Goal: Entertainment & Leisure: Consume media (video, audio)

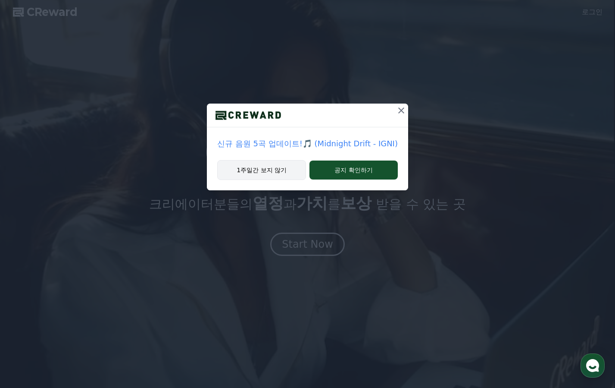
click at [269, 173] on button "1주일간 보지 않기" at bounding box center [261, 170] width 89 height 20
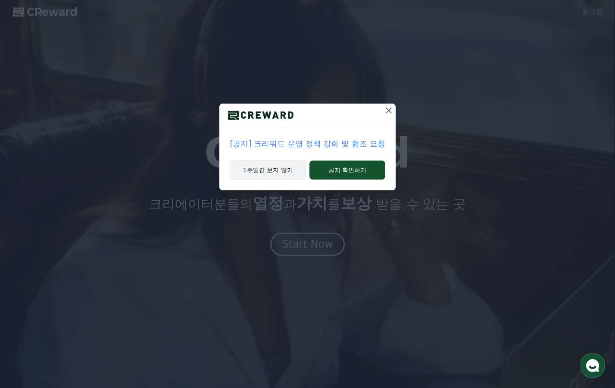
click at [279, 179] on button "1주일간 보지 않기" at bounding box center [268, 170] width 76 height 20
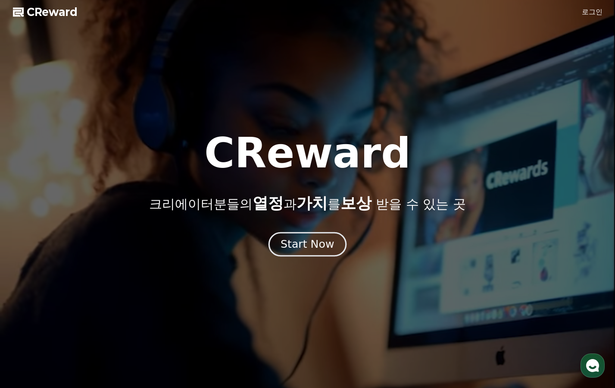
click at [297, 245] on div "Start Now" at bounding box center [307, 244] width 53 height 15
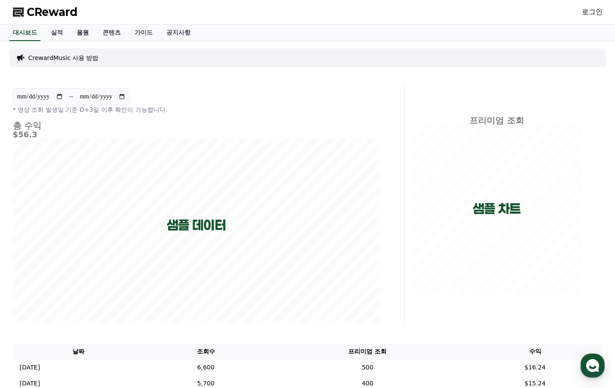
click at [80, 35] on link "음원" at bounding box center [83, 33] width 26 height 16
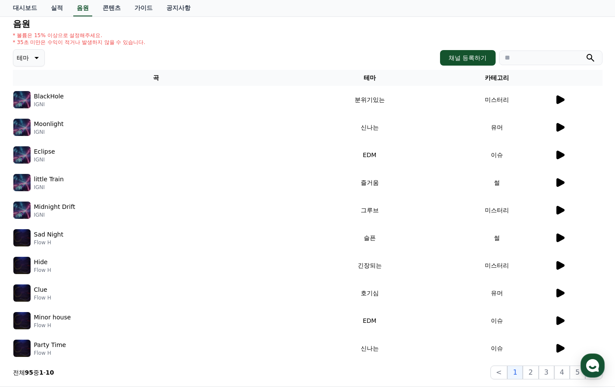
scroll to position [86, 0]
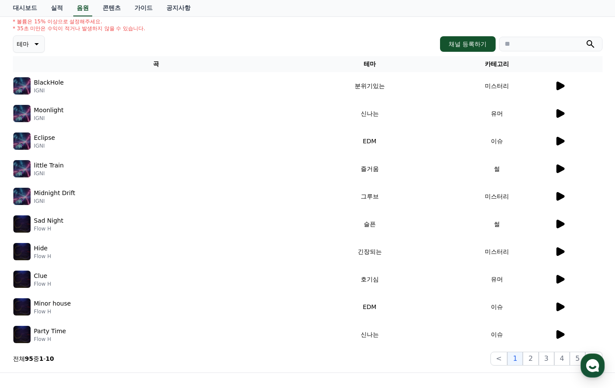
click at [558, 304] on icon at bounding box center [561, 306] width 8 height 9
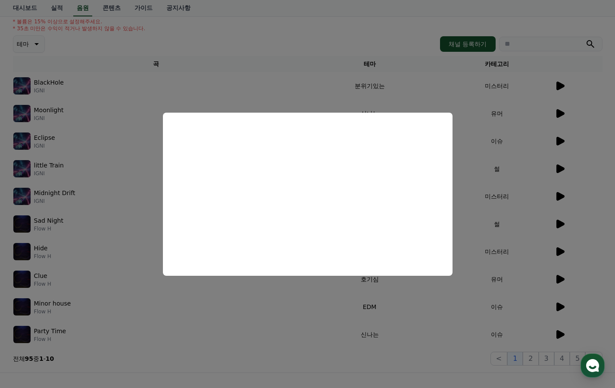
click at [227, 50] on button "close modal" at bounding box center [307, 194] width 615 height 388
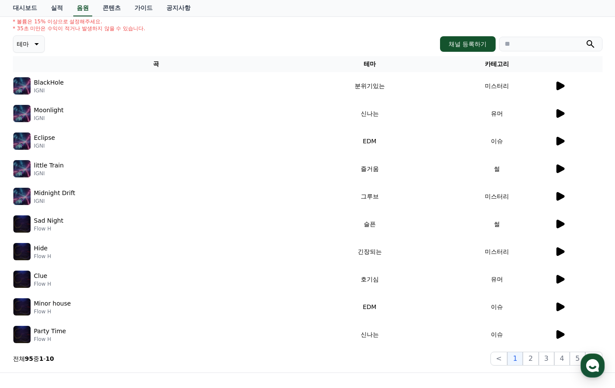
click at [567, 331] on div at bounding box center [578, 334] width 47 height 10
click at [557, 337] on icon at bounding box center [561, 334] width 8 height 9
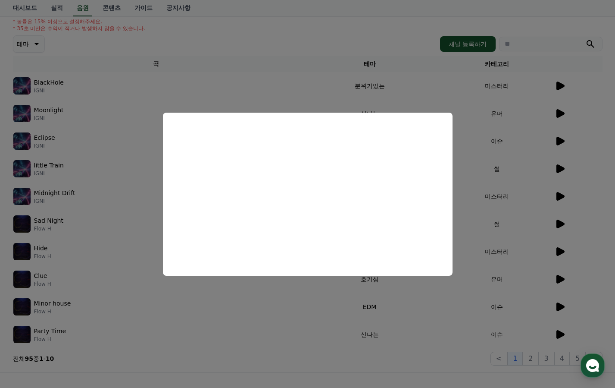
click at [233, 322] on button "close modal" at bounding box center [307, 194] width 615 height 388
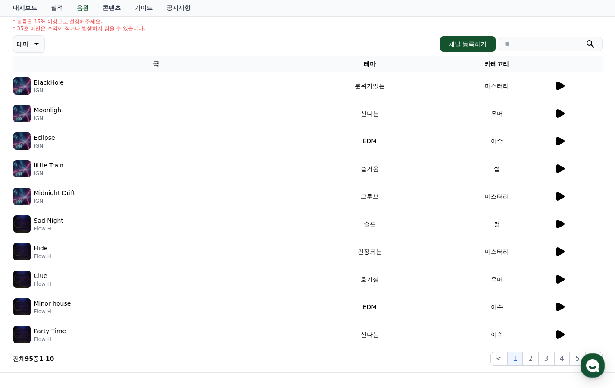
click at [562, 227] on icon at bounding box center [560, 224] width 10 height 10
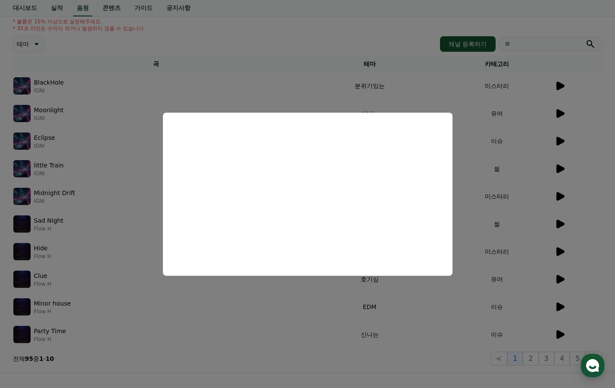
click at [270, 308] on button "close modal" at bounding box center [307, 194] width 615 height 388
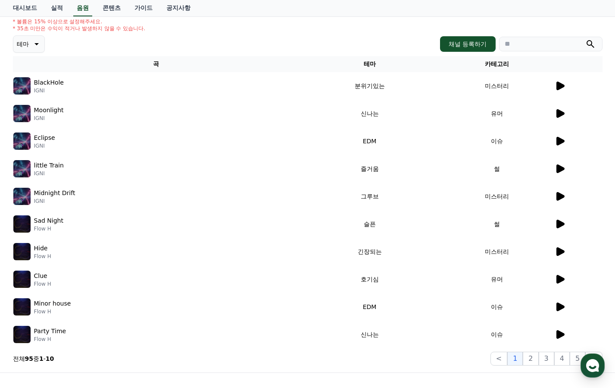
click at [39, 42] on icon at bounding box center [36, 44] width 10 height 10
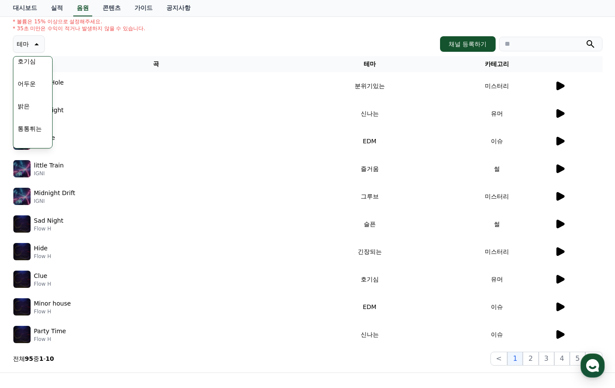
scroll to position [43, 0]
click at [36, 97] on button "어두운" at bounding box center [26, 91] width 25 height 19
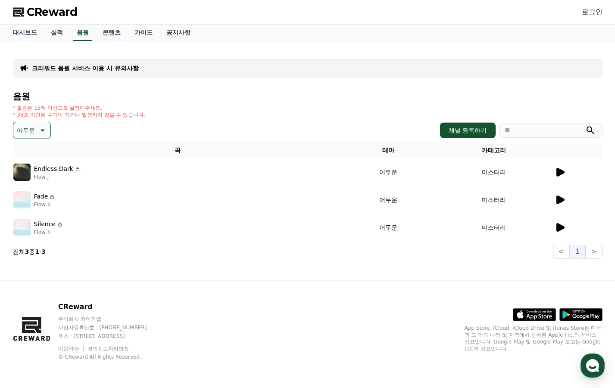
click at [563, 199] on icon at bounding box center [561, 199] width 8 height 9
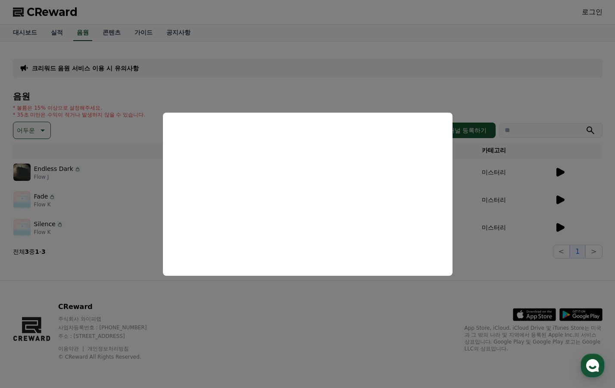
click at [557, 229] on button "close modal" at bounding box center [307, 194] width 615 height 388
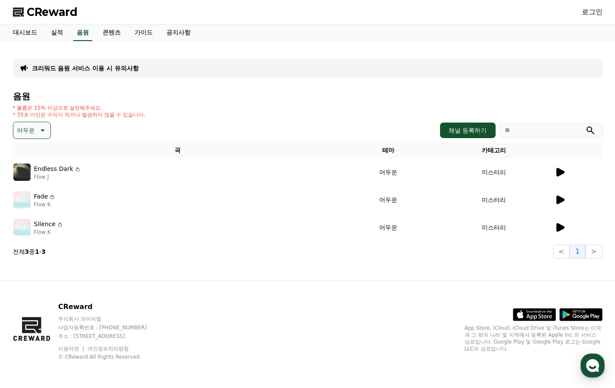
click at [561, 221] on td at bounding box center [579, 227] width 48 height 28
click at [565, 226] on icon at bounding box center [560, 227] width 10 height 10
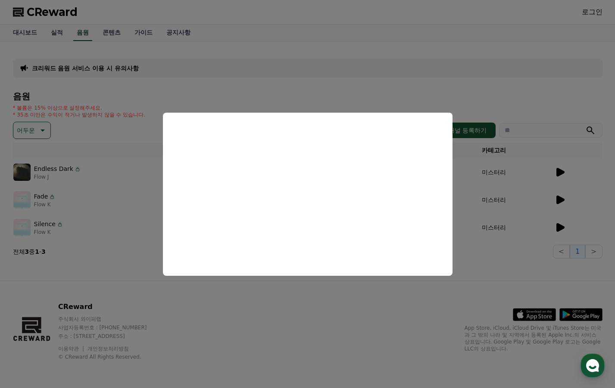
click at [330, 100] on button "close modal" at bounding box center [307, 194] width 615 height 388
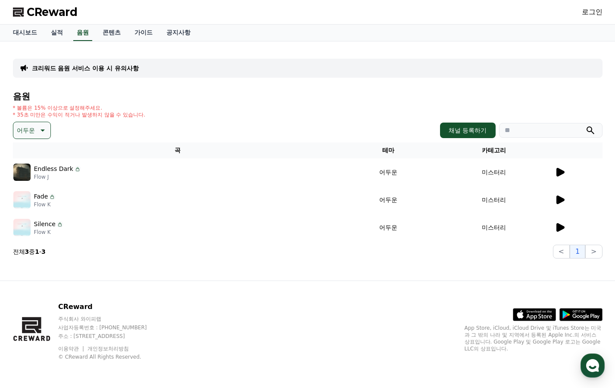
click at [41, 133] on icon at bounding box center [42, 130] width 10 height 10
click at [32, 187] on button "그루브" at bounding box center [26, 185] width 25 height 19
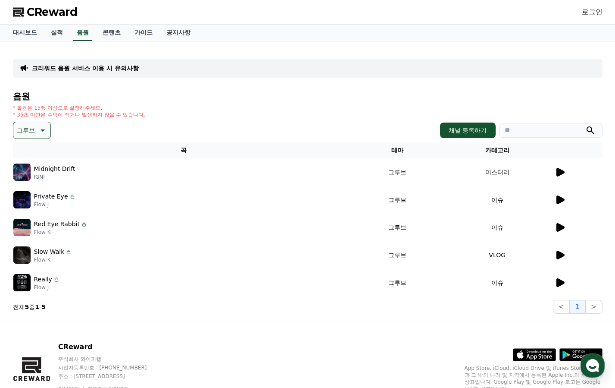
click at [557, 201] on icon at bounding box center [561, 199] width 8 height 9
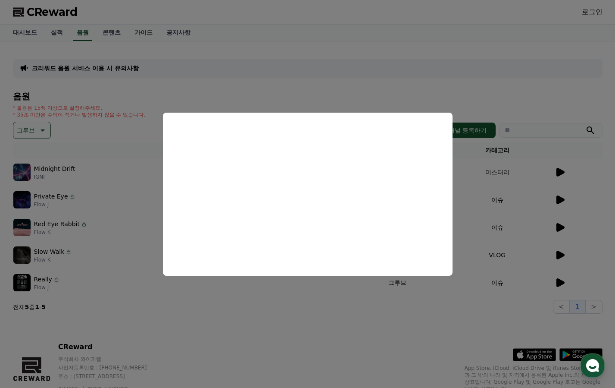
click at [558, 228] on button "close modal" at bounding box center [307, 194] width 615 height 388
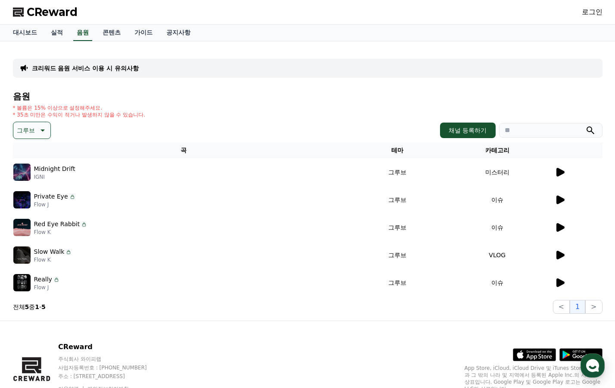
click at [556, 232] on icon at bounding box center [560, 227] width 10 height 10
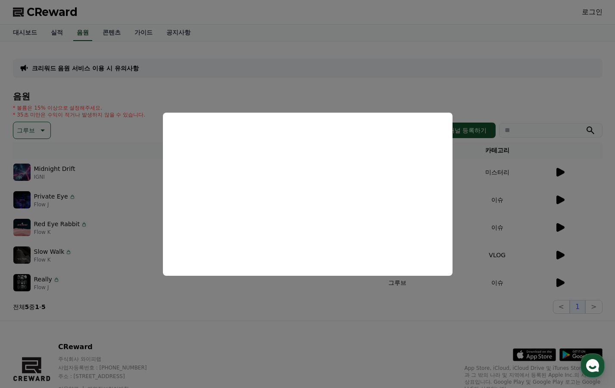
click at [563, 276] on button "close modal" at bounding box center [307, 194] width 615 height 388
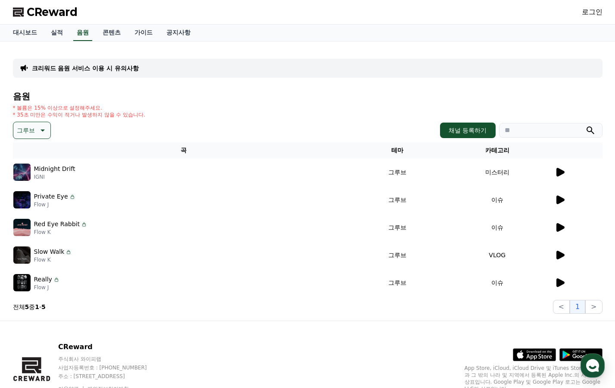
click at [562, 275] on td at bounding box center [579, 283] width 48 height 28
click at [558, 279] on icon at bounding box center [561, 282] width 8 height 9
